Goal: Transaction & Acquisition: Book appointment/travel/reservation

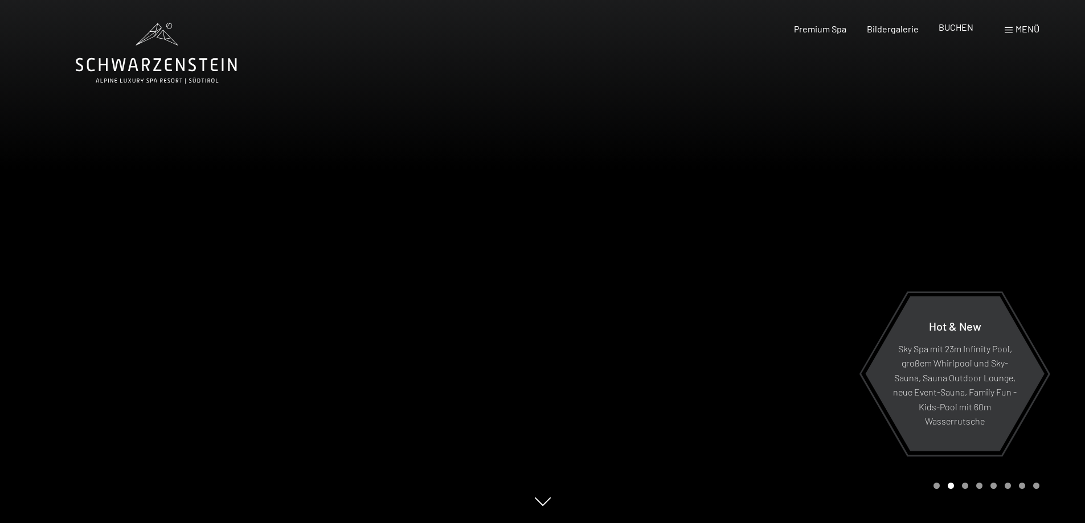
click at [950, 30] on span "BUCHEN" at bounding box center [955, 27] width 35 height 11
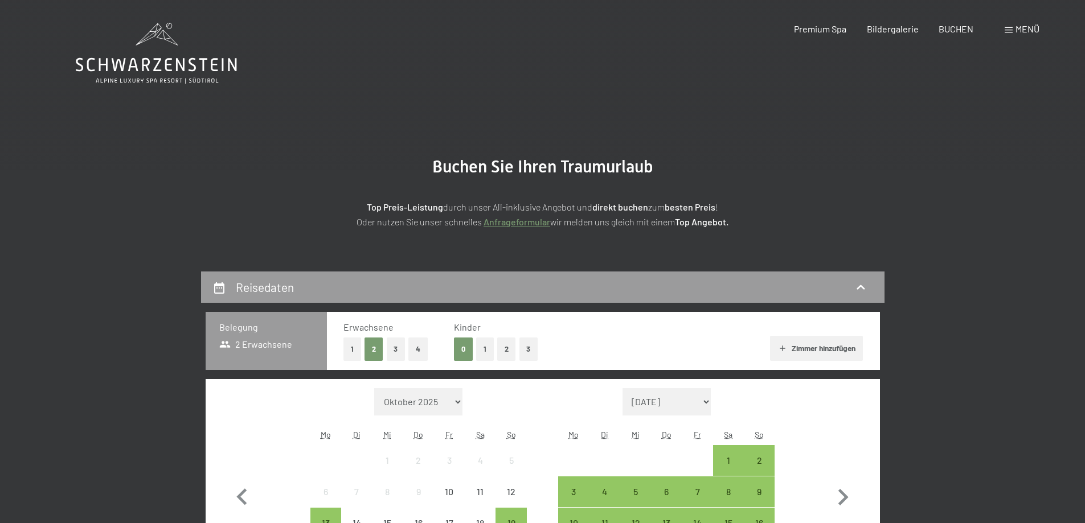
click at [485, 351] on button "1" at bounding box center [485, 349] width 18 height 23
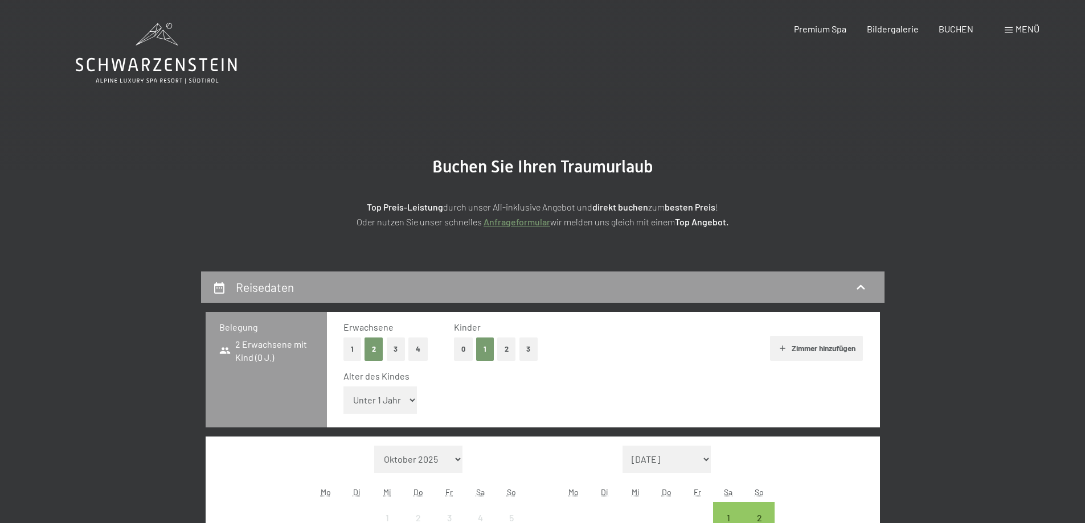
click at [414, 400] on select "Unter 1 Jahr 1 Jahr 2 Jahre 3 Jahre 4 Jahre 5 Jahre 6 Jahre 7 Jahre 8 Jahre 9 J…" at bounding box center [380, 400] width 74 height 27
select select "13"
click at [343, 387] on select "Unter 1 Jahr 1 Jahr 2 Jahre 3 Jahre 4 Jahre 5 Jahre 6 Jahre 7 Jahre 8 Jahre 9 J…" at bounding box center [380, 400] width 74 height 27
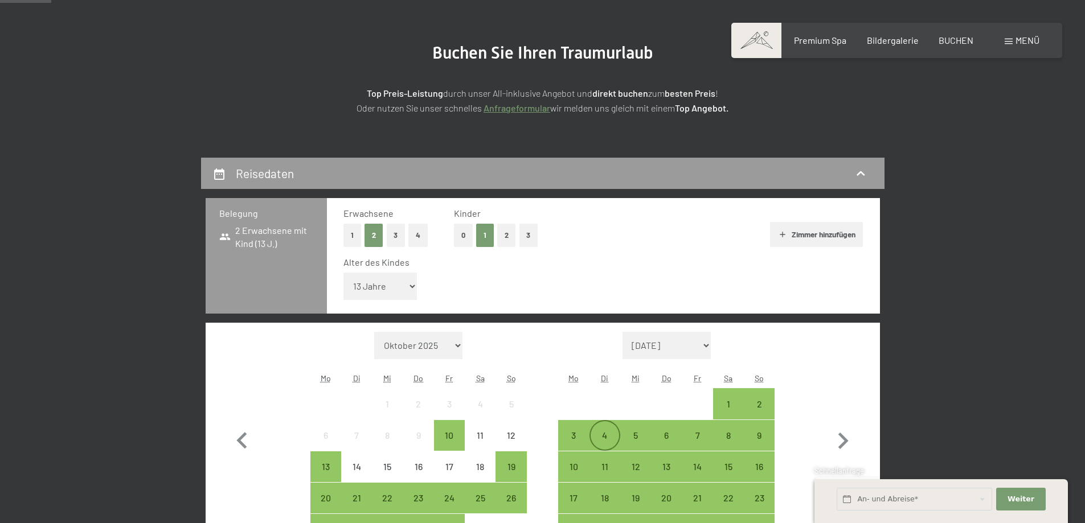
scroll to position [171, 0]
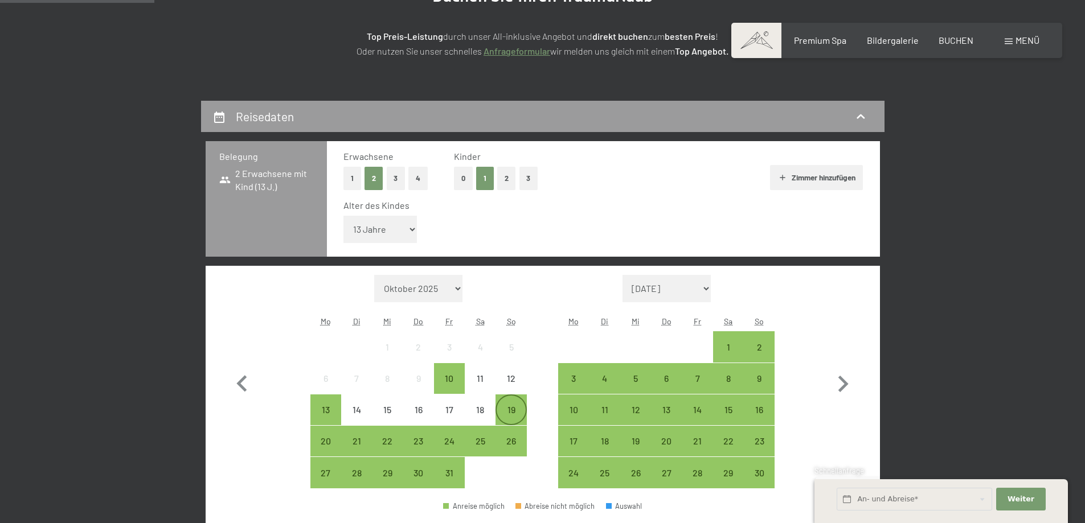
click at [507, 415] on div "19" at bounding box center [510, 419] width 28 height 28
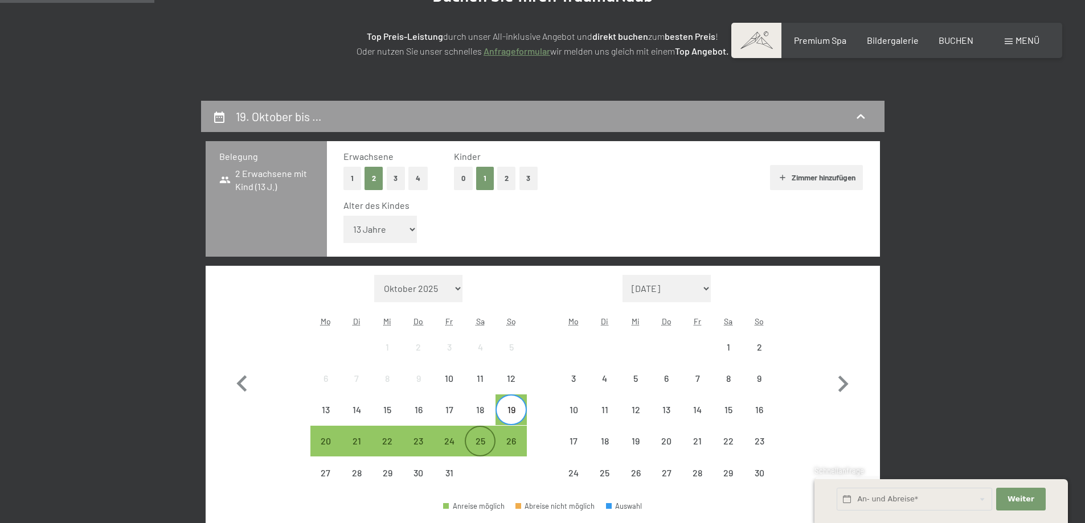
click at [478, 447] on div "25" at bounding box center [480, 451] width 28 height 28
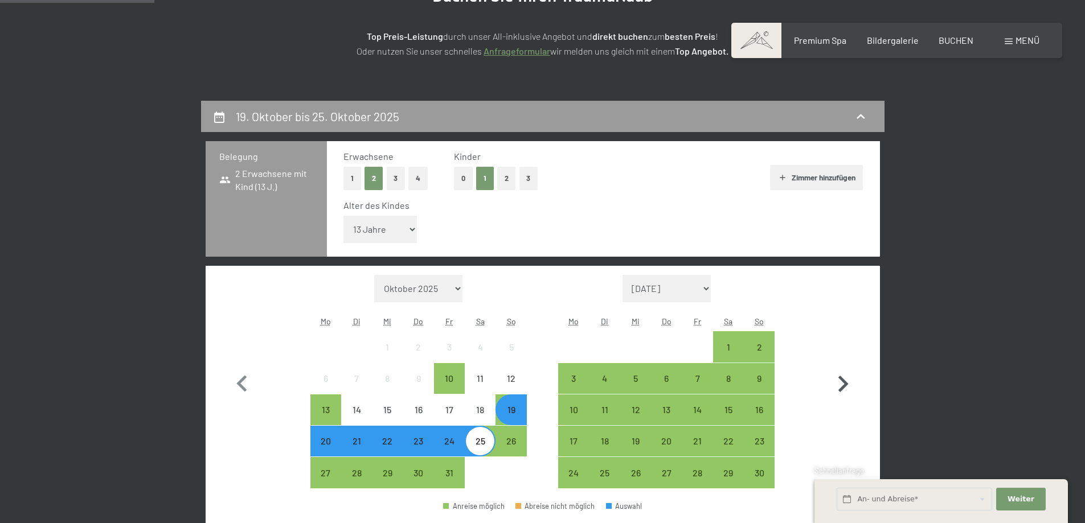
click at [843, 385] on icon "button" at bounding box center [842, 384] width 33 height 33
select select "2025-11-01"
select select "2025-12-01"
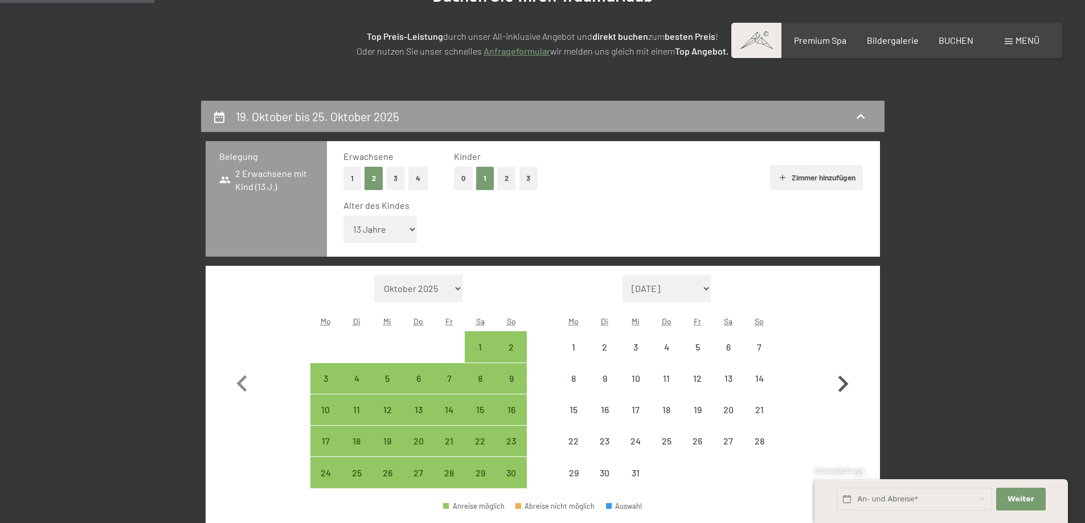
select select "2025-11-01"
select select "2025-12-01"
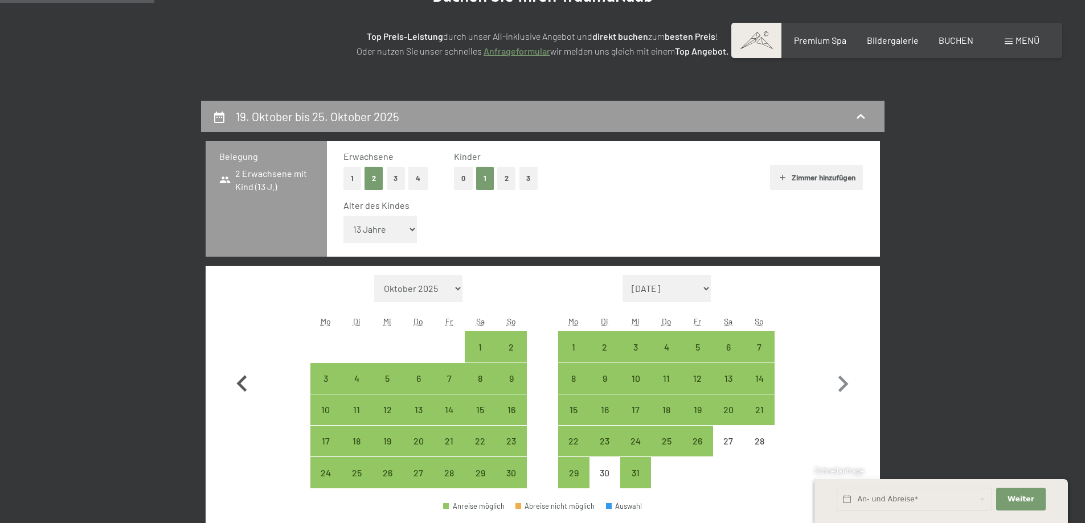
click at [241, 383] on icon "button" at bounding box center [241, 384] width 33 height 33
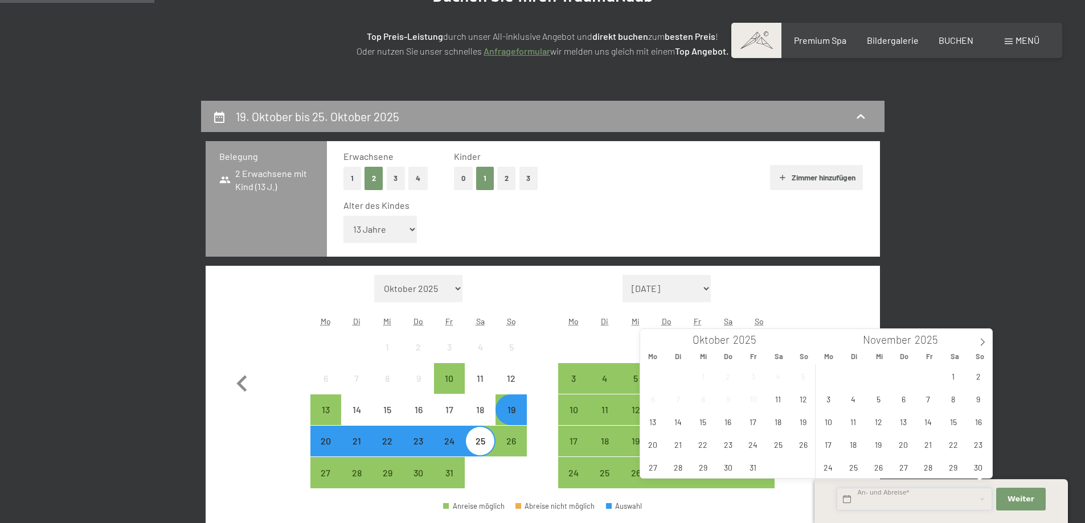
click at [897, 504] on input "text" at bounding box center [913, 499] width 155 height 23
click at [800, 424] on span "19" at bounding box center [803, 421] width 22 height 22
click at [775, 446] on span "25" at bounding box center [778, 444] width 22 height 22
type input "So. 19.10.2025 - Sa. 25.10.2025"
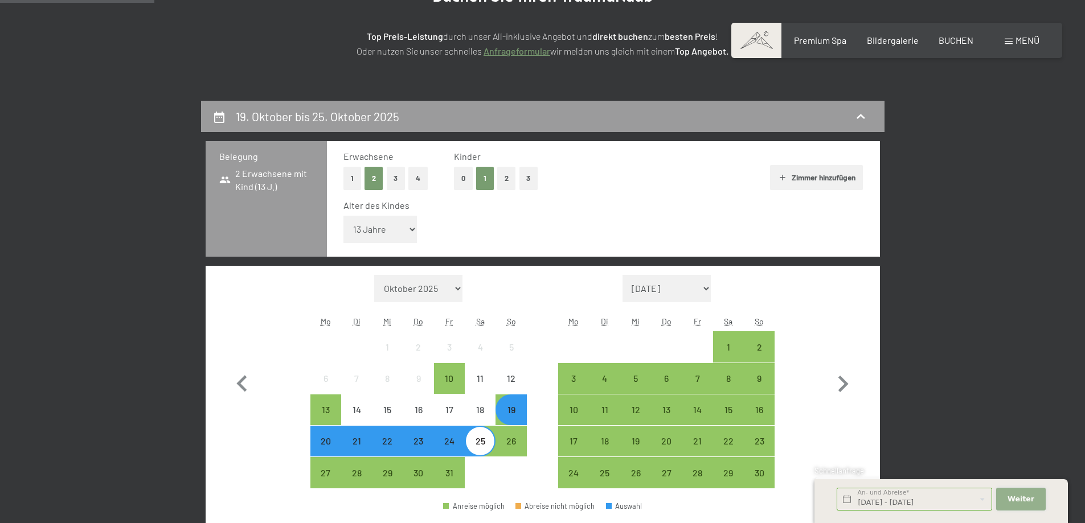
click at [1024, 493] on button "Weiter Adressfelder ausblenden" at bounding box center [1020, 499] width 49 height 23
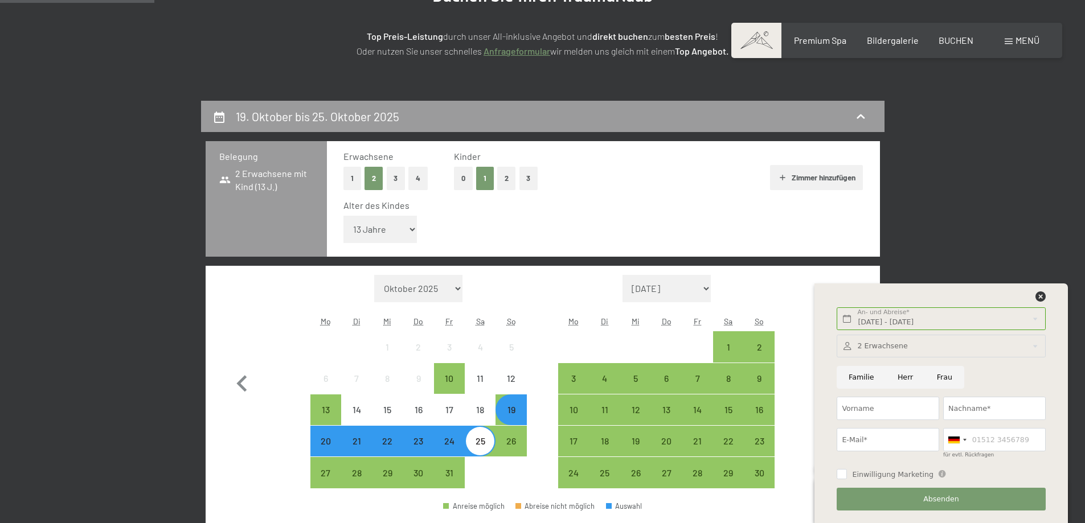
scroll to position [285, 0]
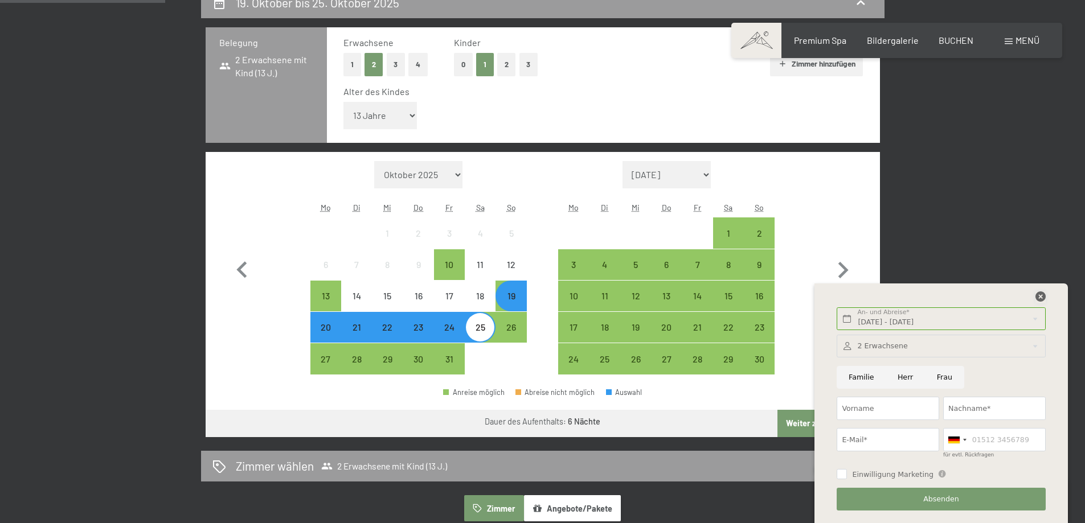
click at [1037, 294] on icon at bounding box center [1040, 296] width 10 height 10
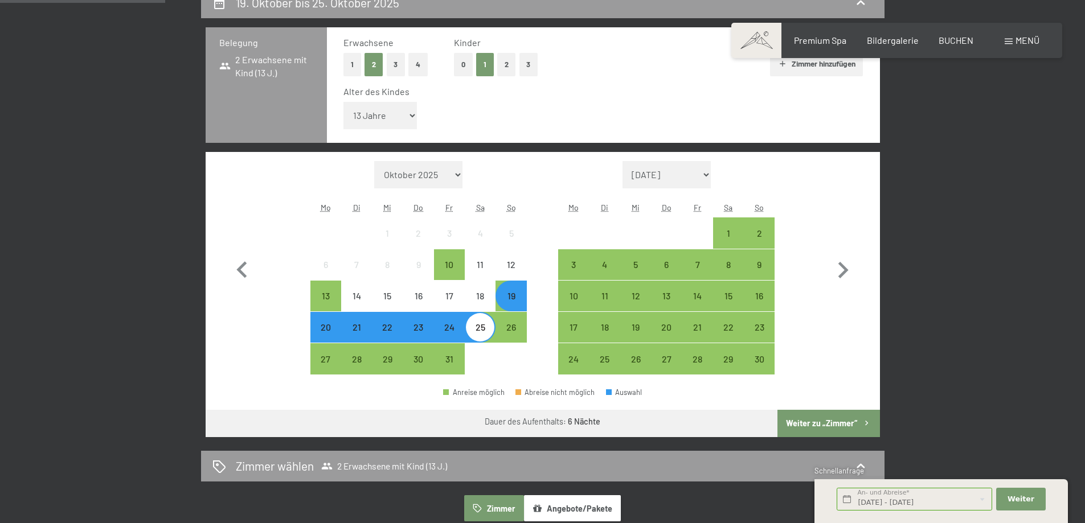
click at [815, 421] on button "Weiter zu „Zimmer“" at bounding box center [828, 423] width 102 height 27
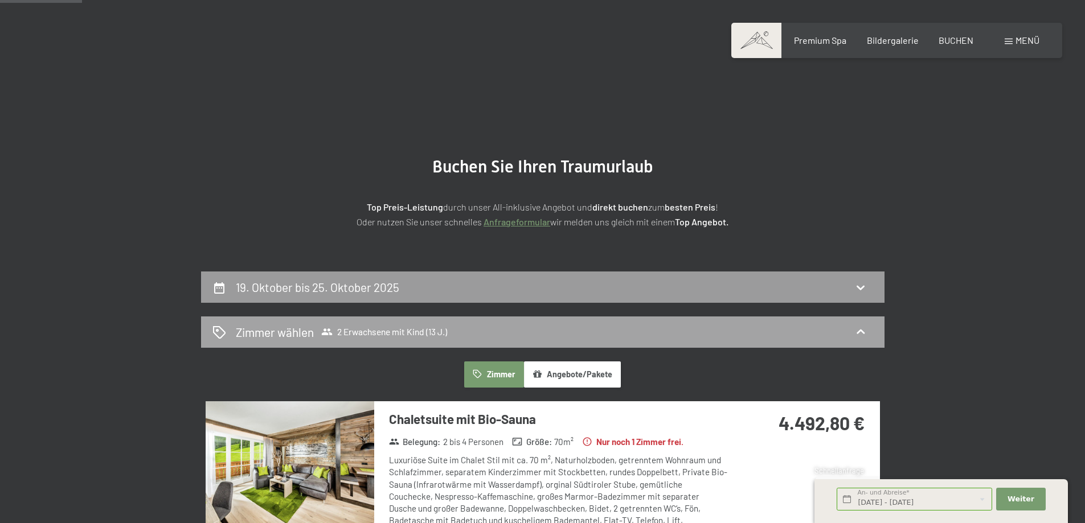
scroll to position [114, 0]
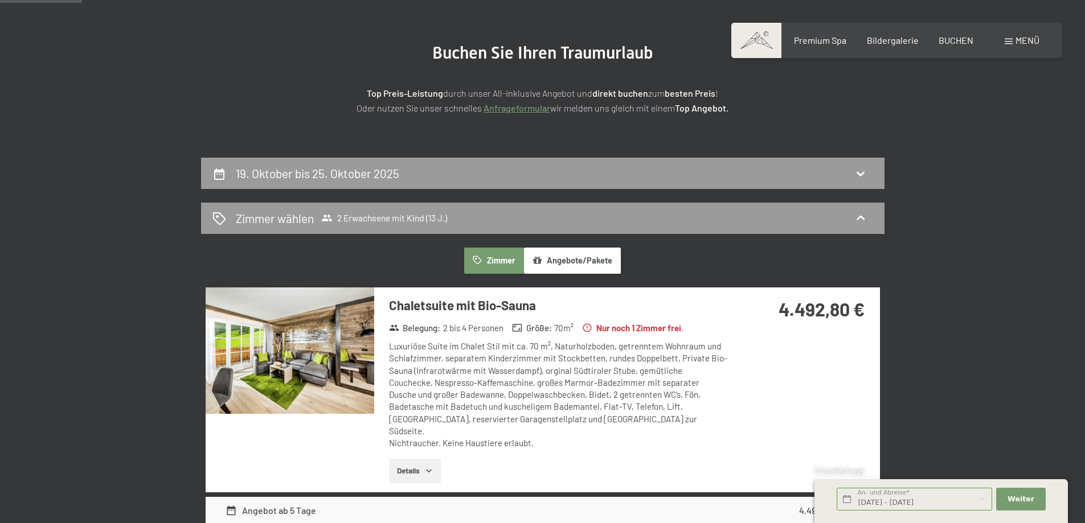
click at [435, 460] on button "Details" at bounding box center [415, 471] width 52 height 25
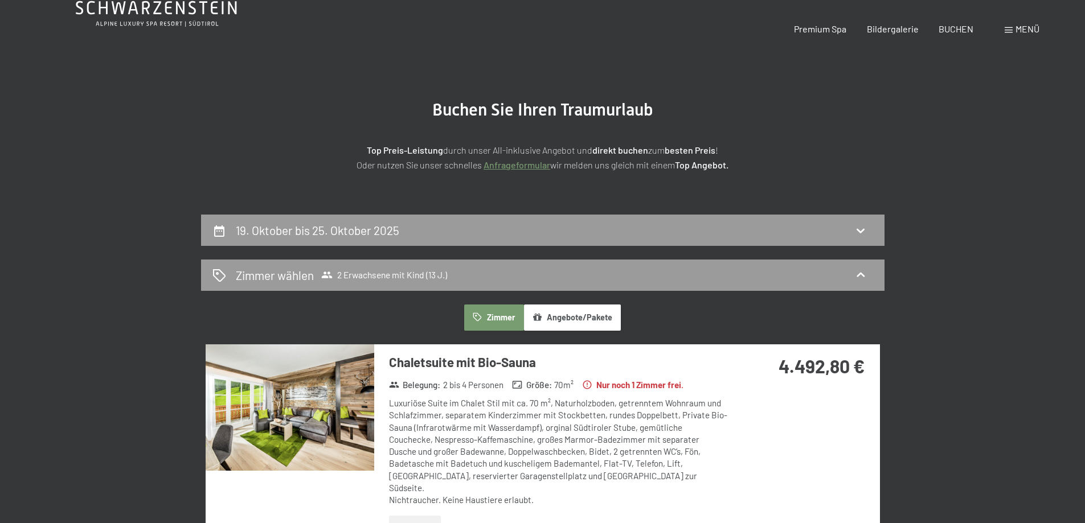
scroll to position [0, 0]
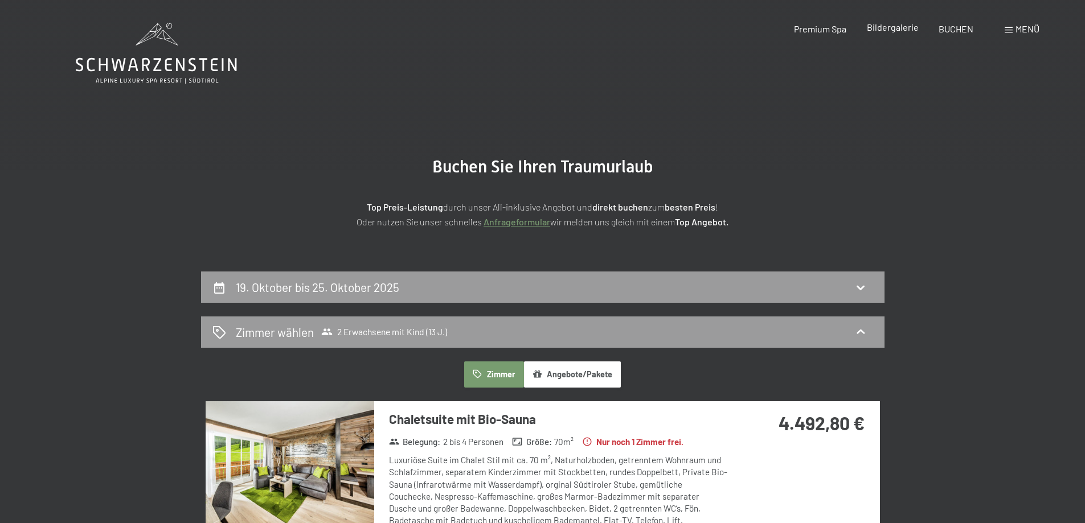
click at [877, 32] on div "Bildergalerie" at bounding box center [893, 27] width 52 height 13
click at [881, 26] on span "Bildergalerie" at bounding box center [893, 27] width 52 height 11
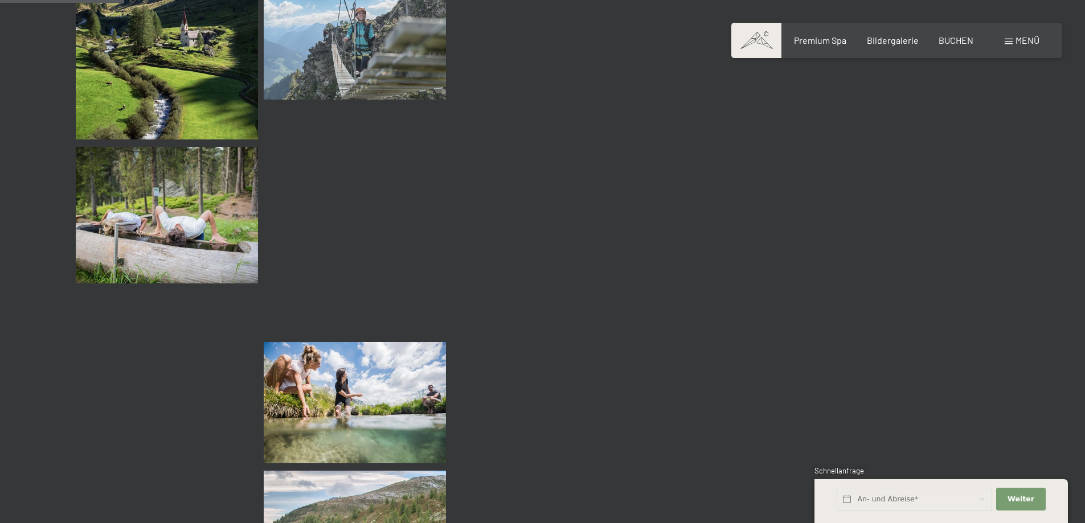
scroll to position [1480, 0]
